Goal: Task Accomplishment & Management: Use online tool/utility

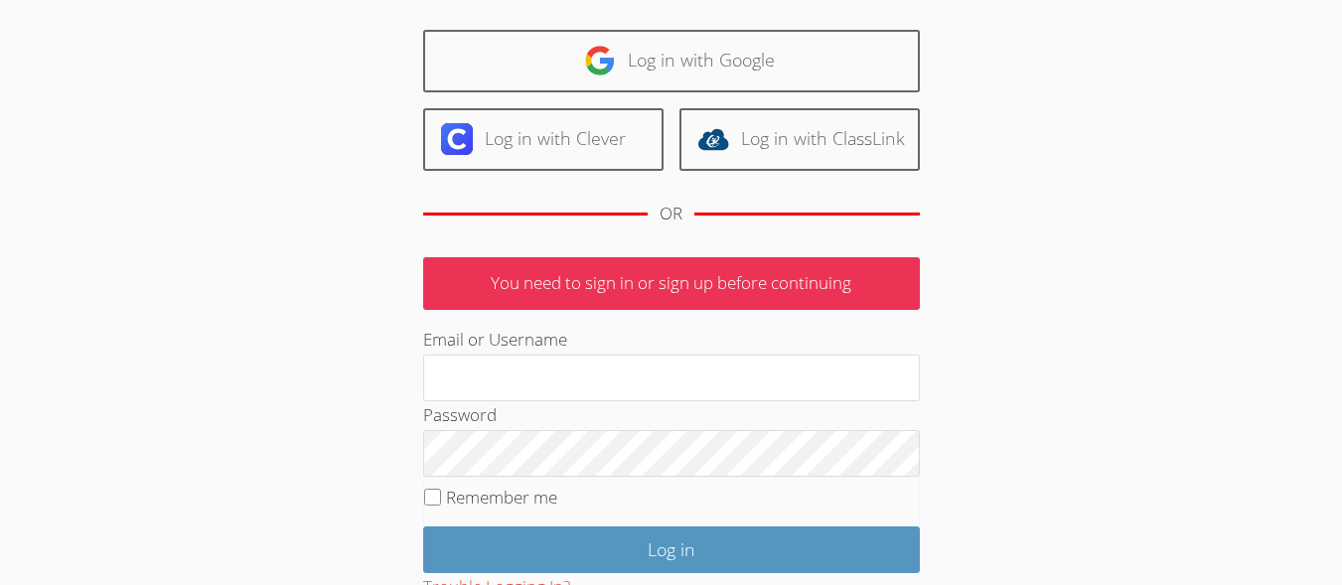
scroll to position [129, 0]
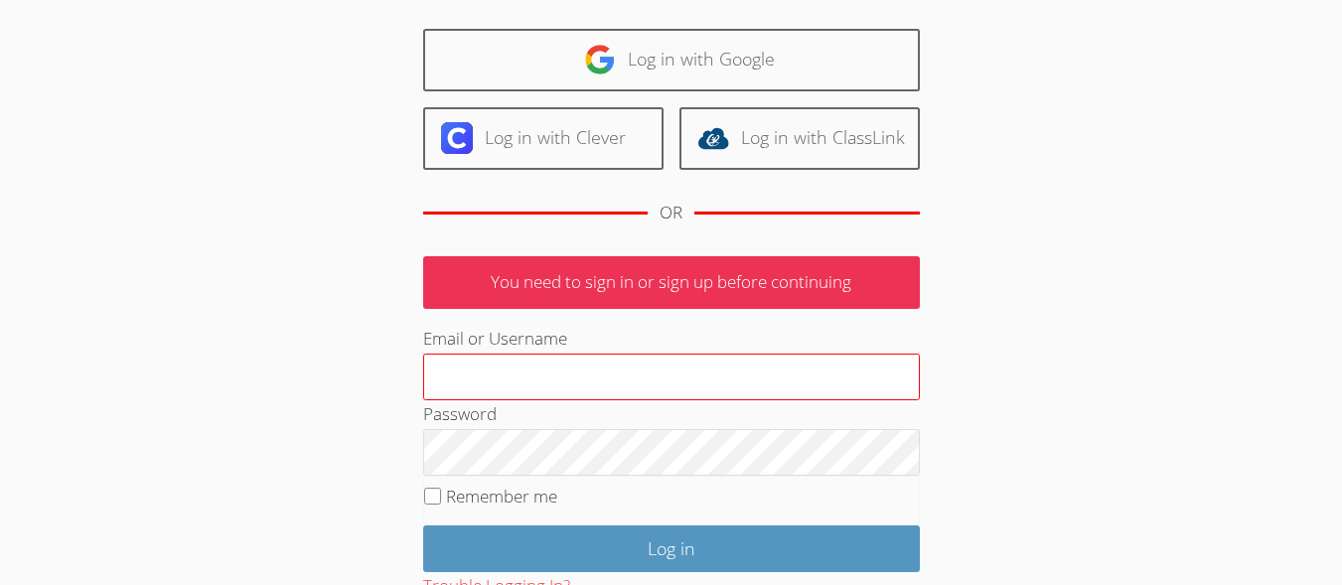
click at [803, 392] on input "Email or Username" at bounding box center [671, 378] width 497 height 48
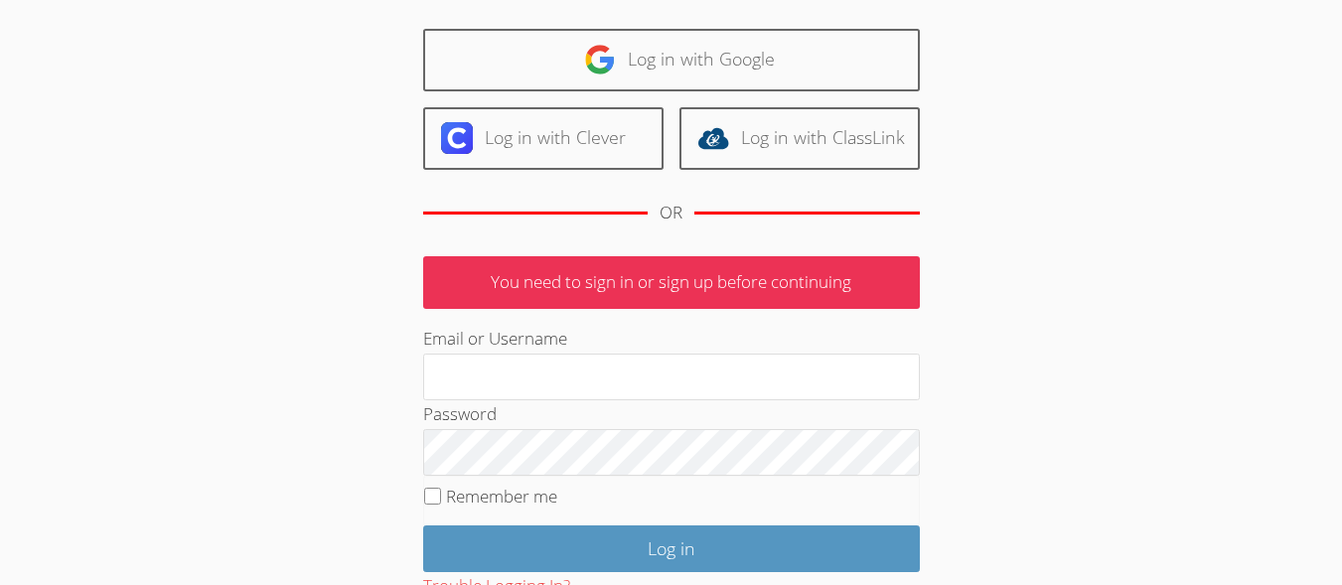
type input "[EMAIL_ADDRESS][DOMAIN_NAME]"
click at [437, 499] on input "Remember me" at bounding box center [432, 496] width 17 height 17
checkbox input "true"
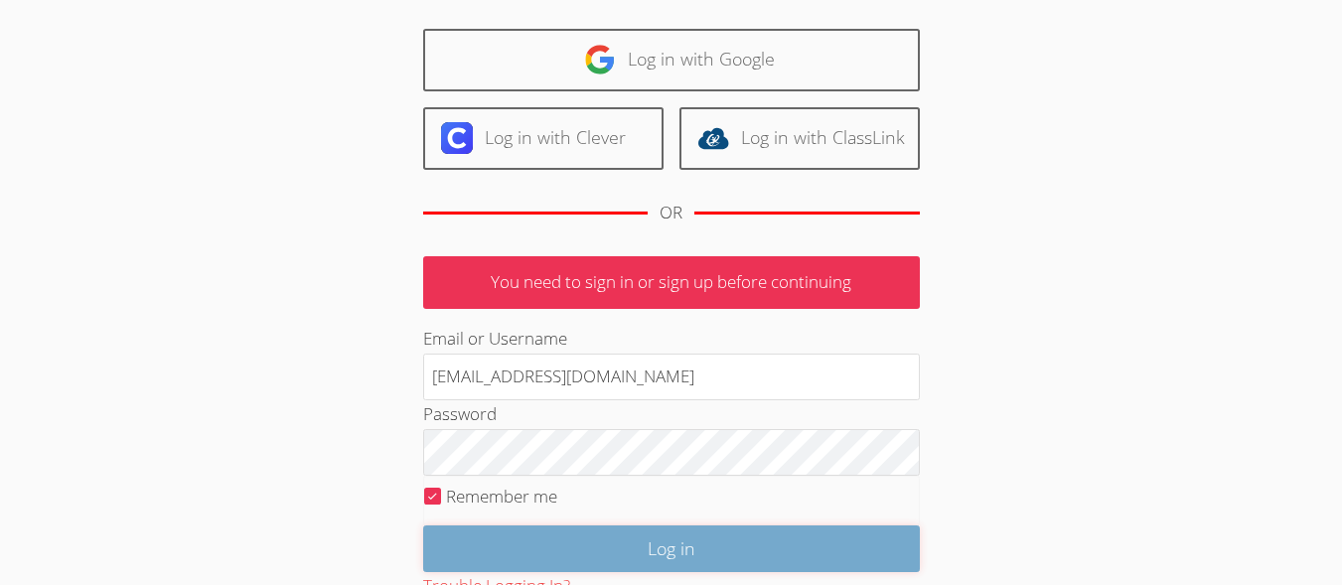
click at [673, 571] on input "Log in" at bounding box center [671, 548] width 497 height 47
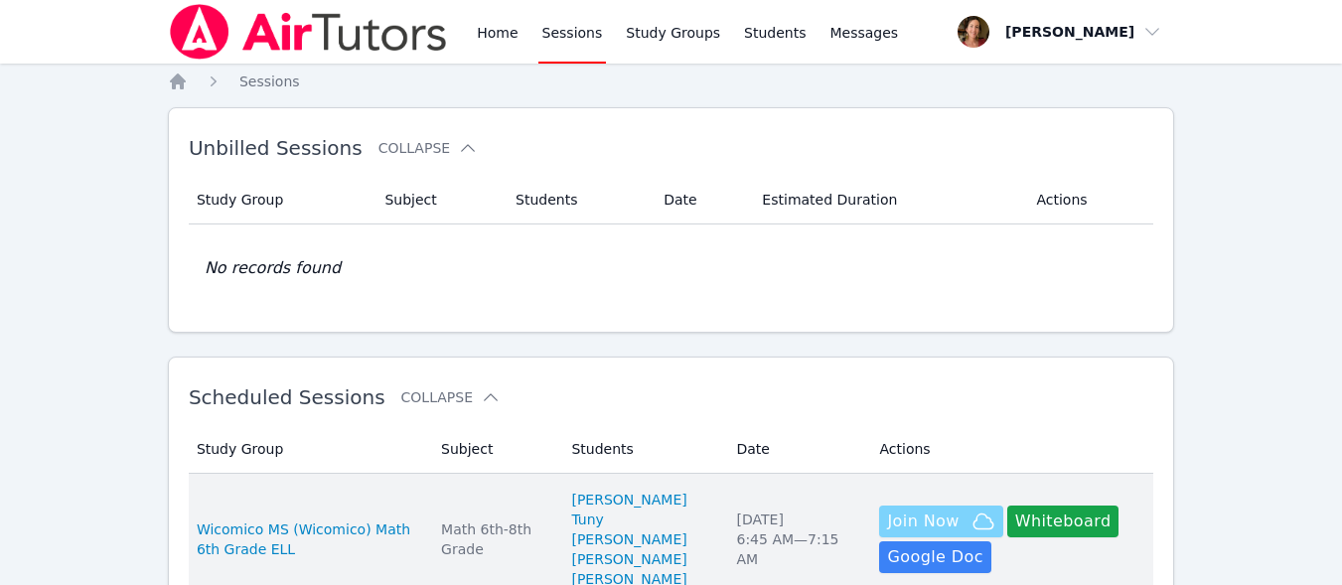
click at [887, 521] on span "Join Now" at bounding box center [923, 522] width 72 height 24
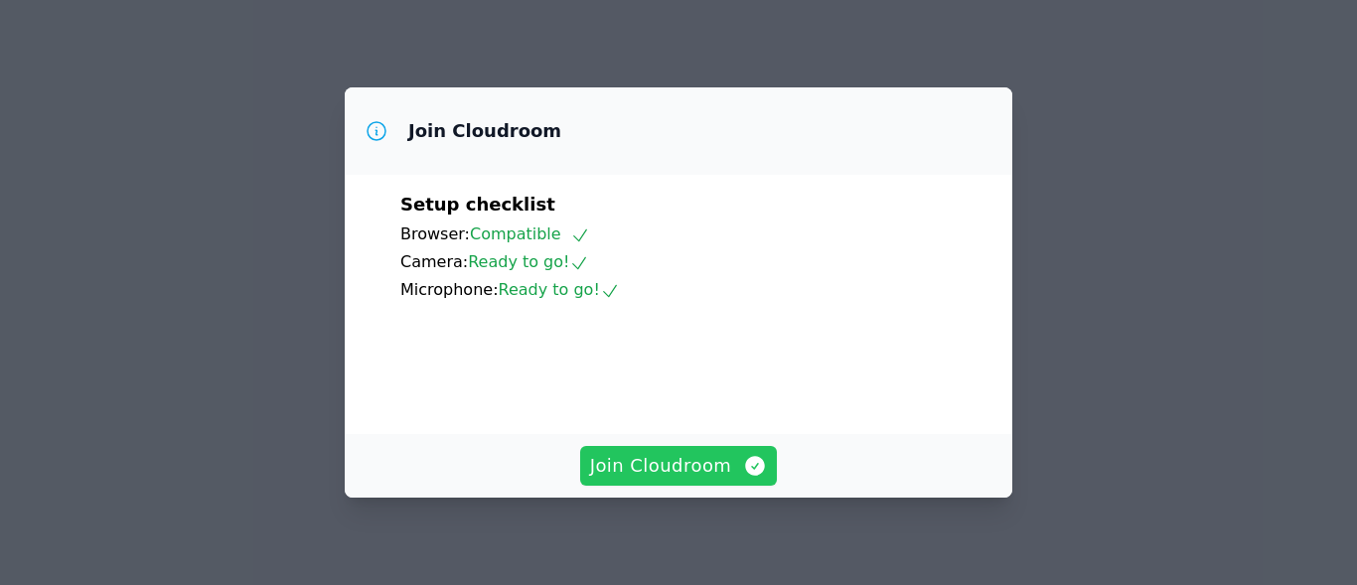
click at [721, 457] on span "Join Cloudroom" at bounding box center [679, 466] width 178 height 28
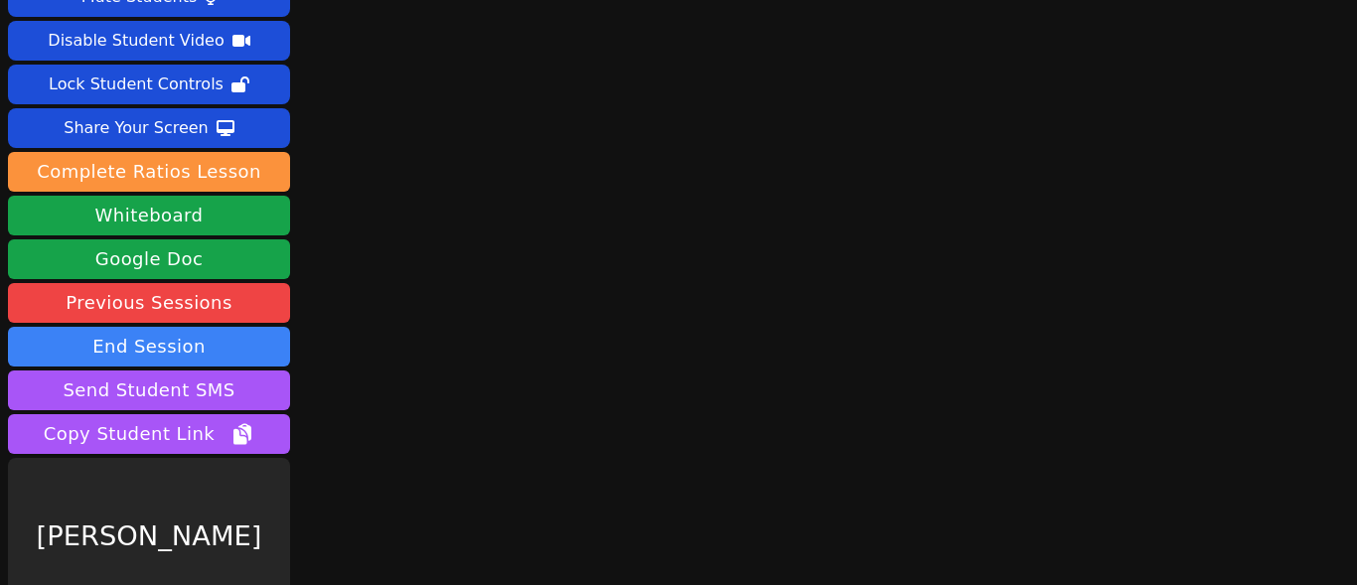
scroll to position [102, 0]
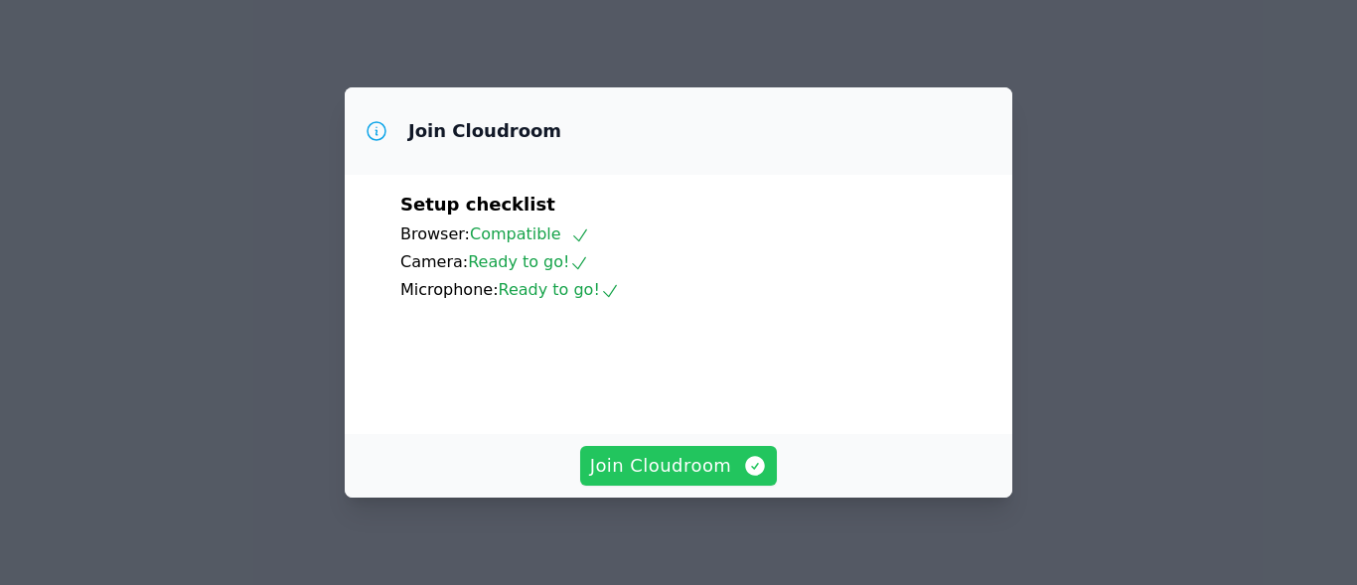
click at [630, 474] on span "Join Cloudroom" at bounding box center [679, 466] width 178 height 28
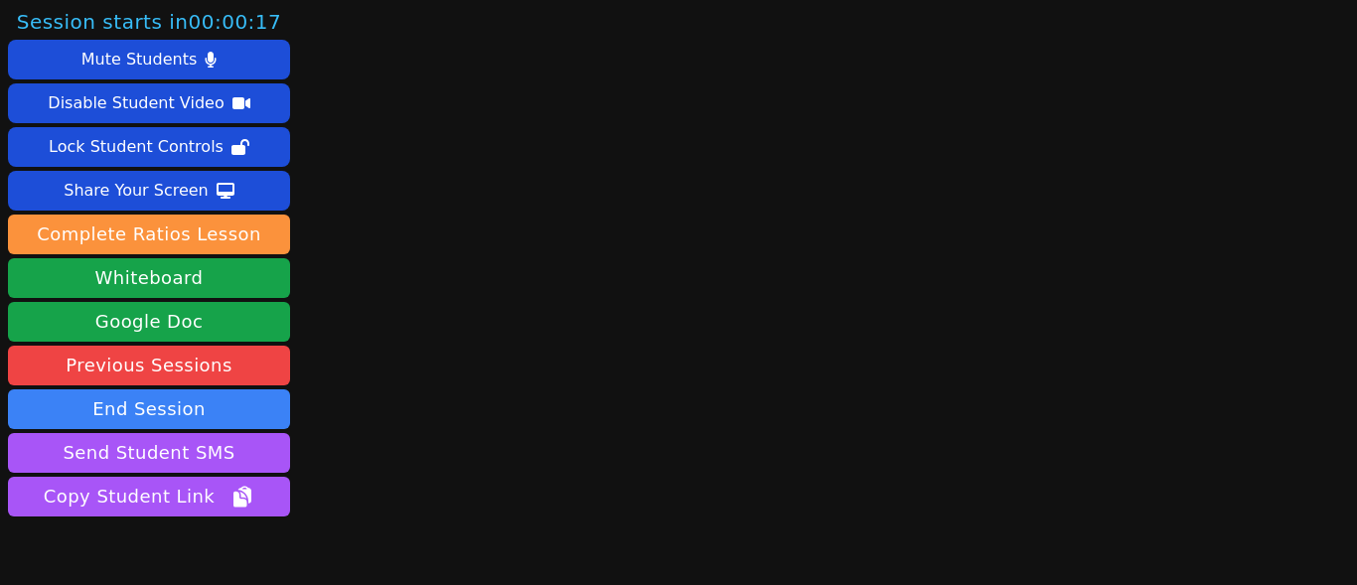
scroll to position [102, 0]
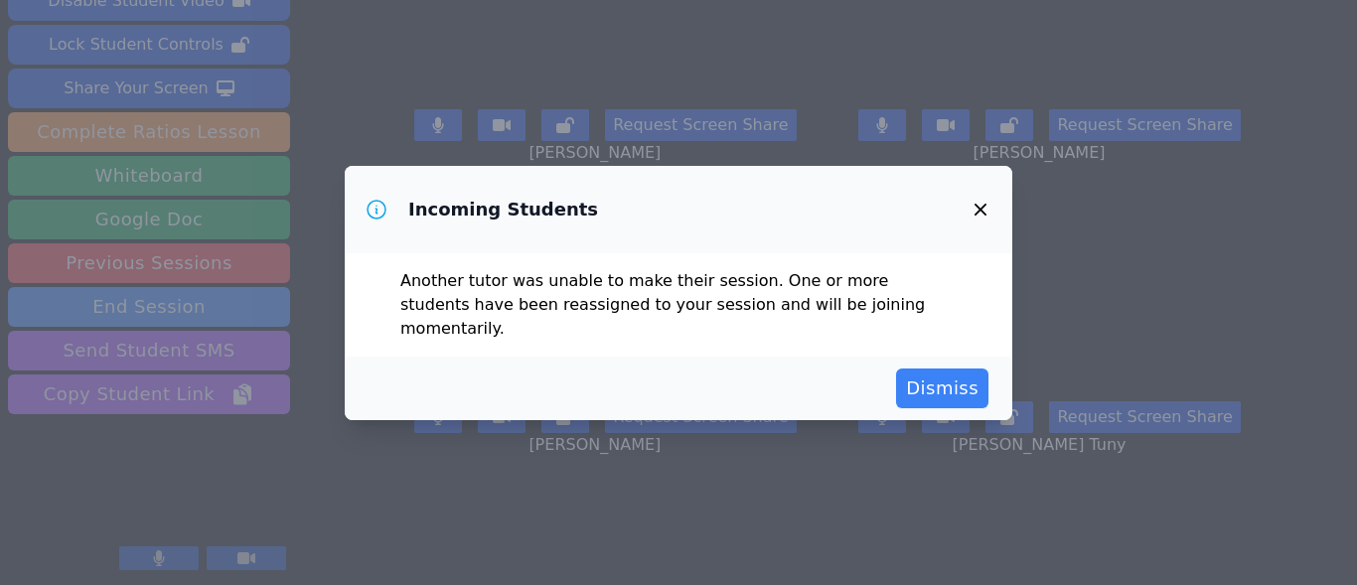
click at [980, 222] on icon "button" at bounding box center [980, 210] width 24 height 24
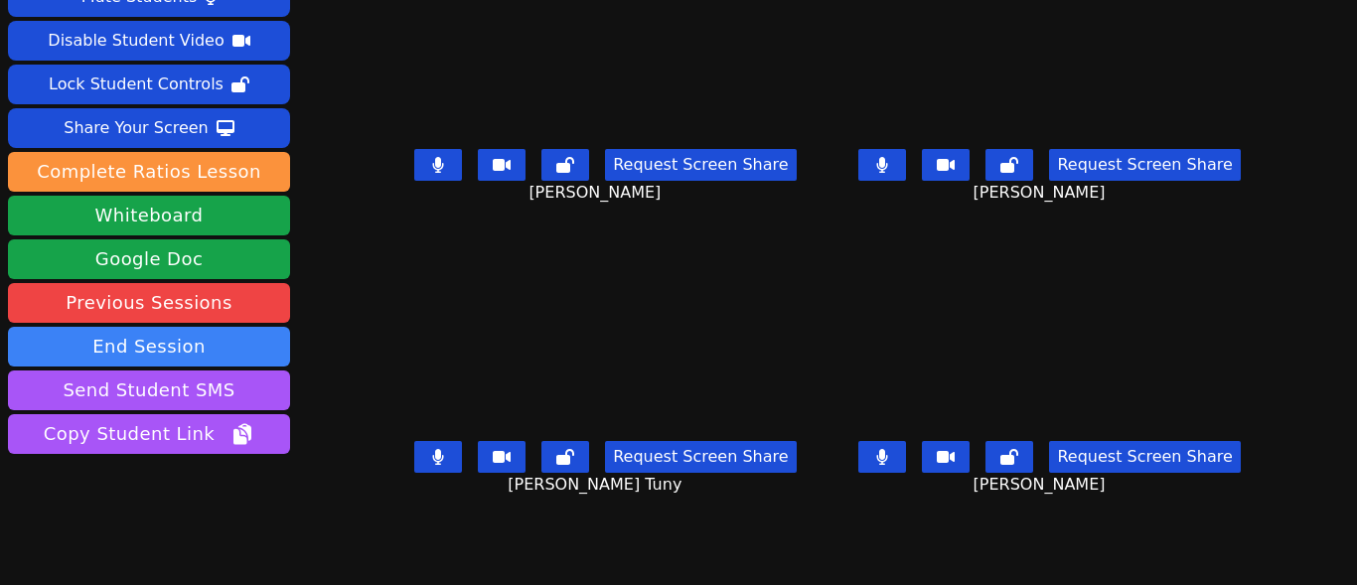
scroll to position [0, 0]
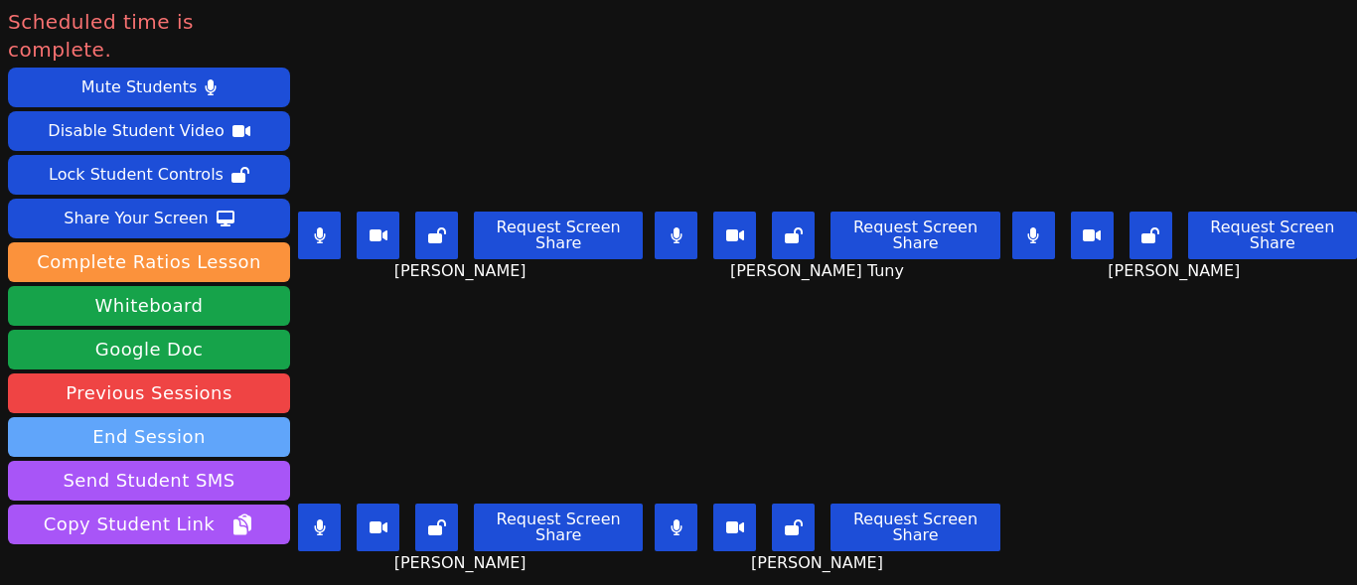
click at [215, 417] on button "End Session" at bounding box center [149, 437] width 282 height 40
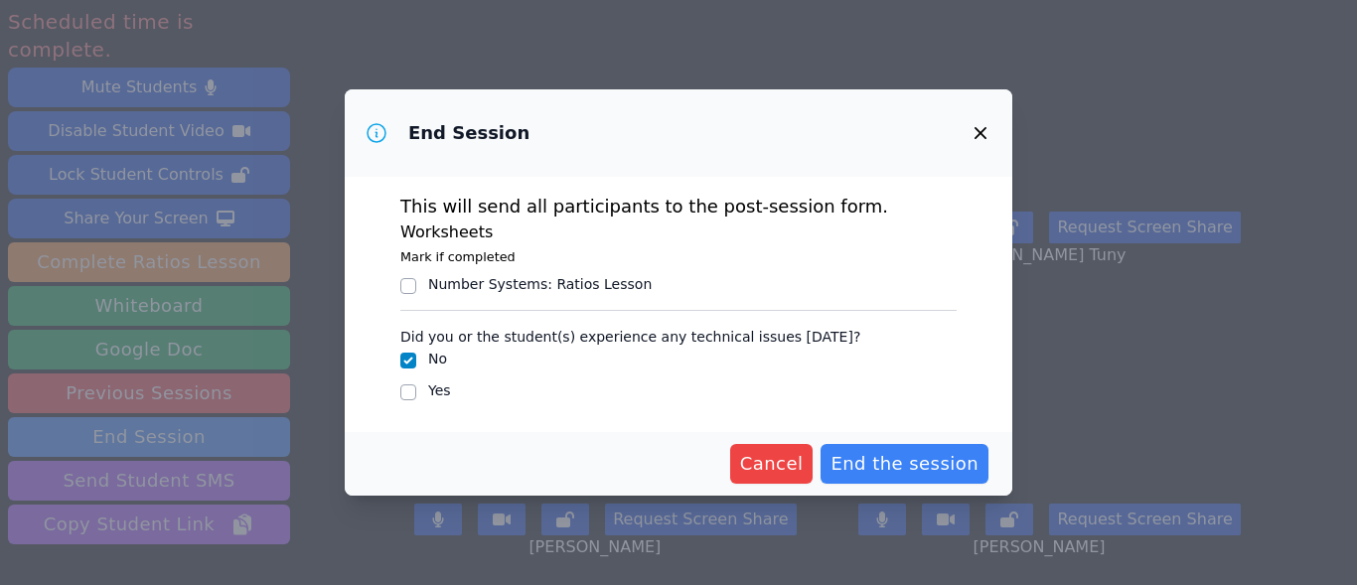
click at [978, 128] on icon "button" at bounding box center [980, 133] width 24 height 24
